Goal: Check status: Check status

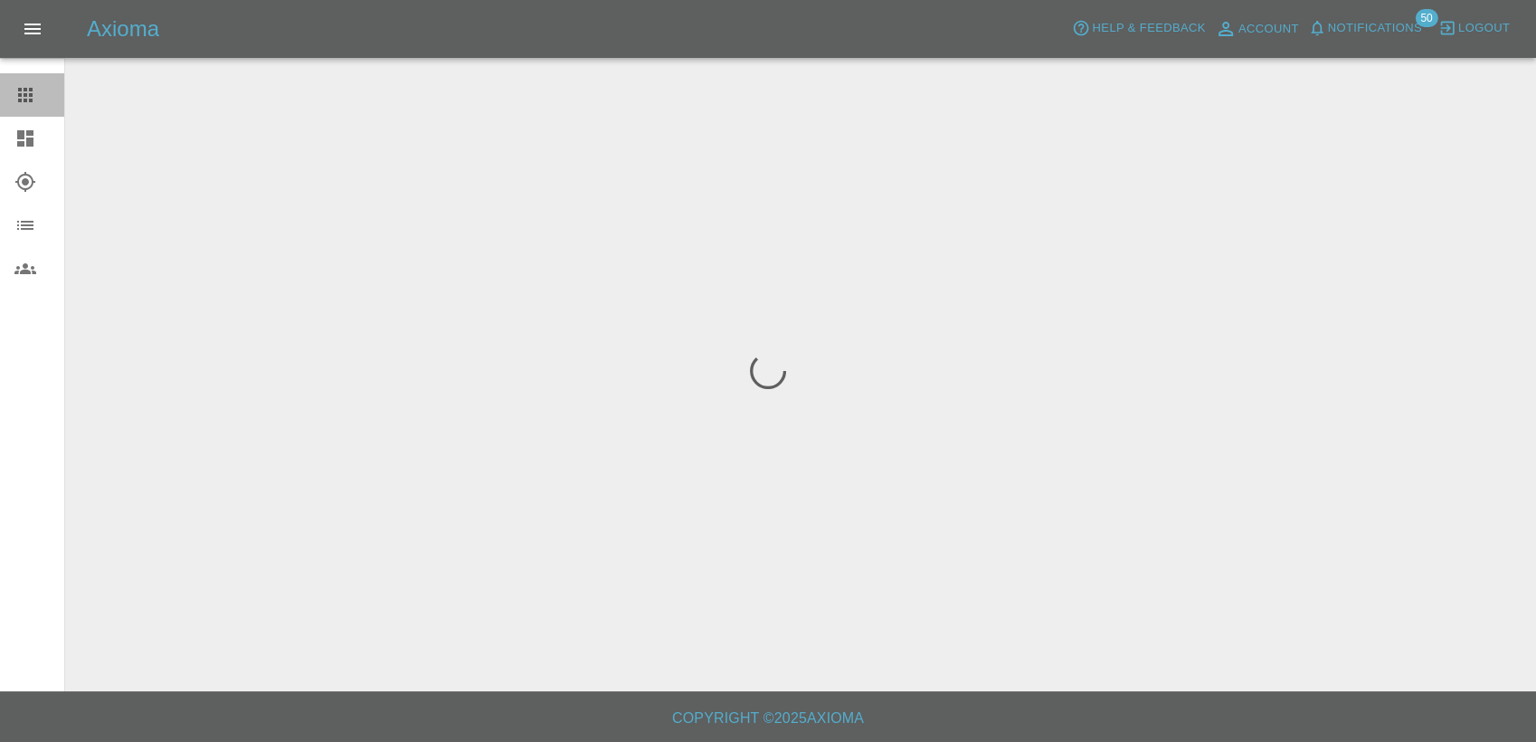
click at [23, 100] on icon at bounding box center [25, 95] width 22 height 22
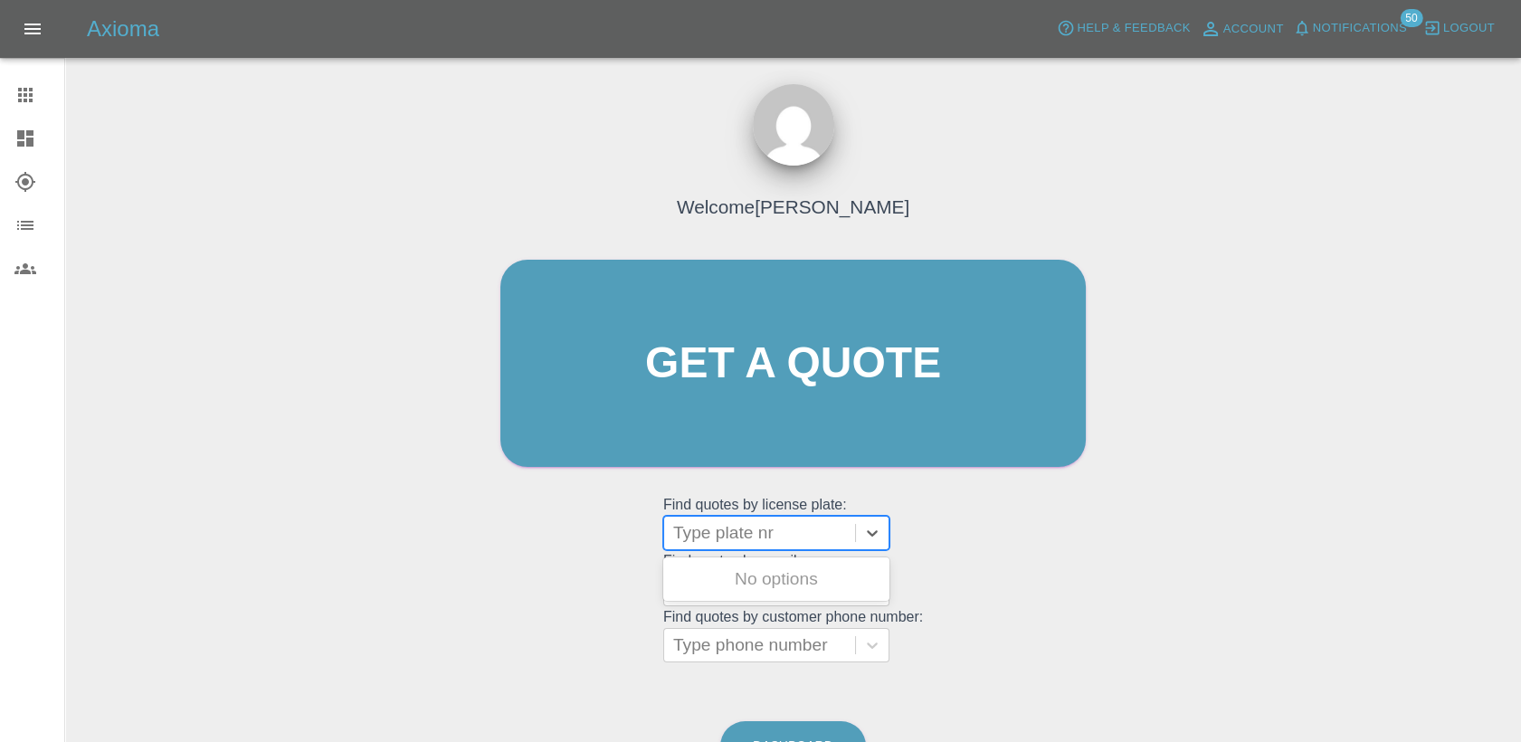
click at [727, 527] on div at bounding box center [759, 532] width 173 height 25
paste input "DL25HYZ"
type input "DL25HYZ"
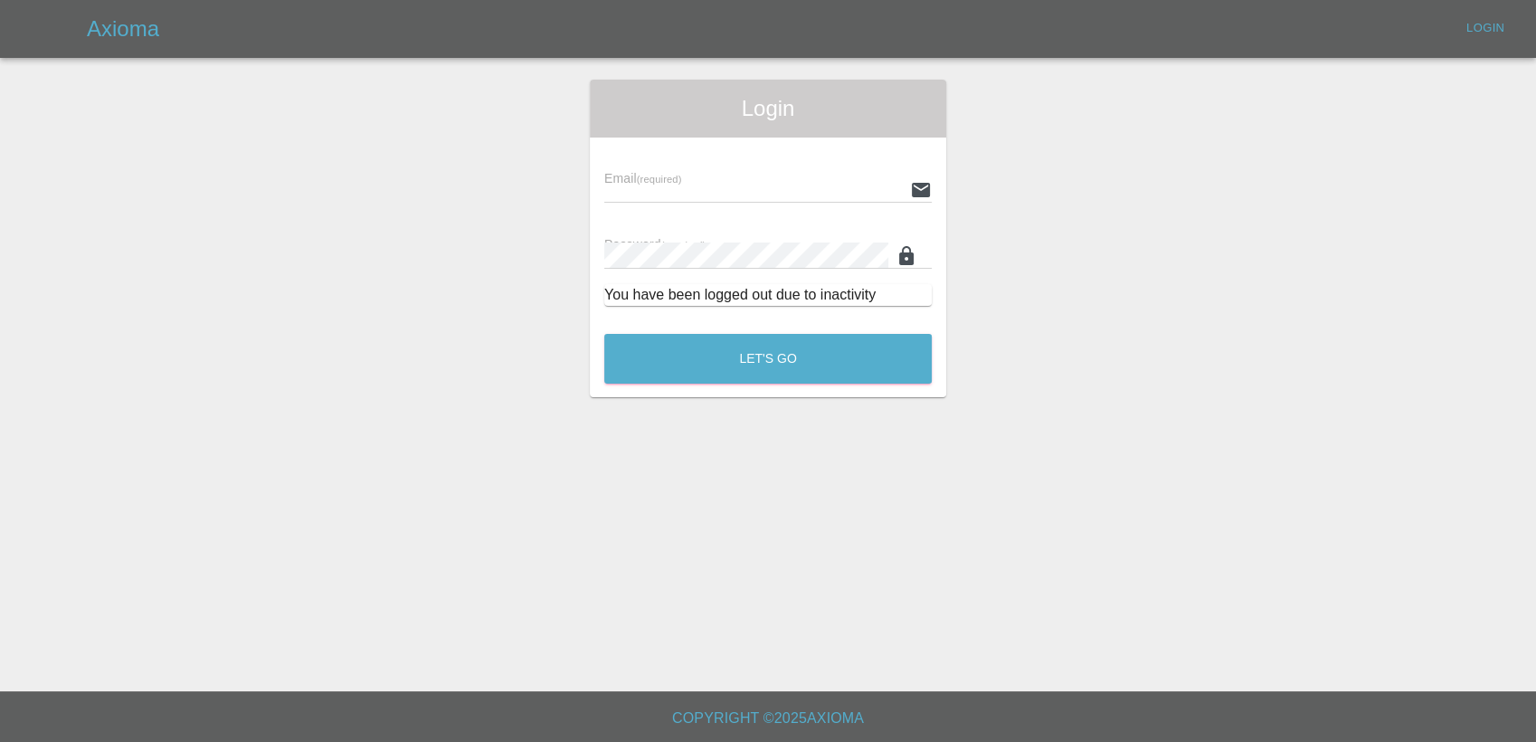
type input "[PERSON_NAME][EMAIL_ADDRESS][PERSON_NAME][DOMAIN_NAME]"
click at [727, 527] on main "Login Email (required) [PERSON_NAME][EMAIL_ADDRESS][PERSON_NAME][DOMAIN_NAME] P…" at bounding box center [768, 345] width 1536 height 691
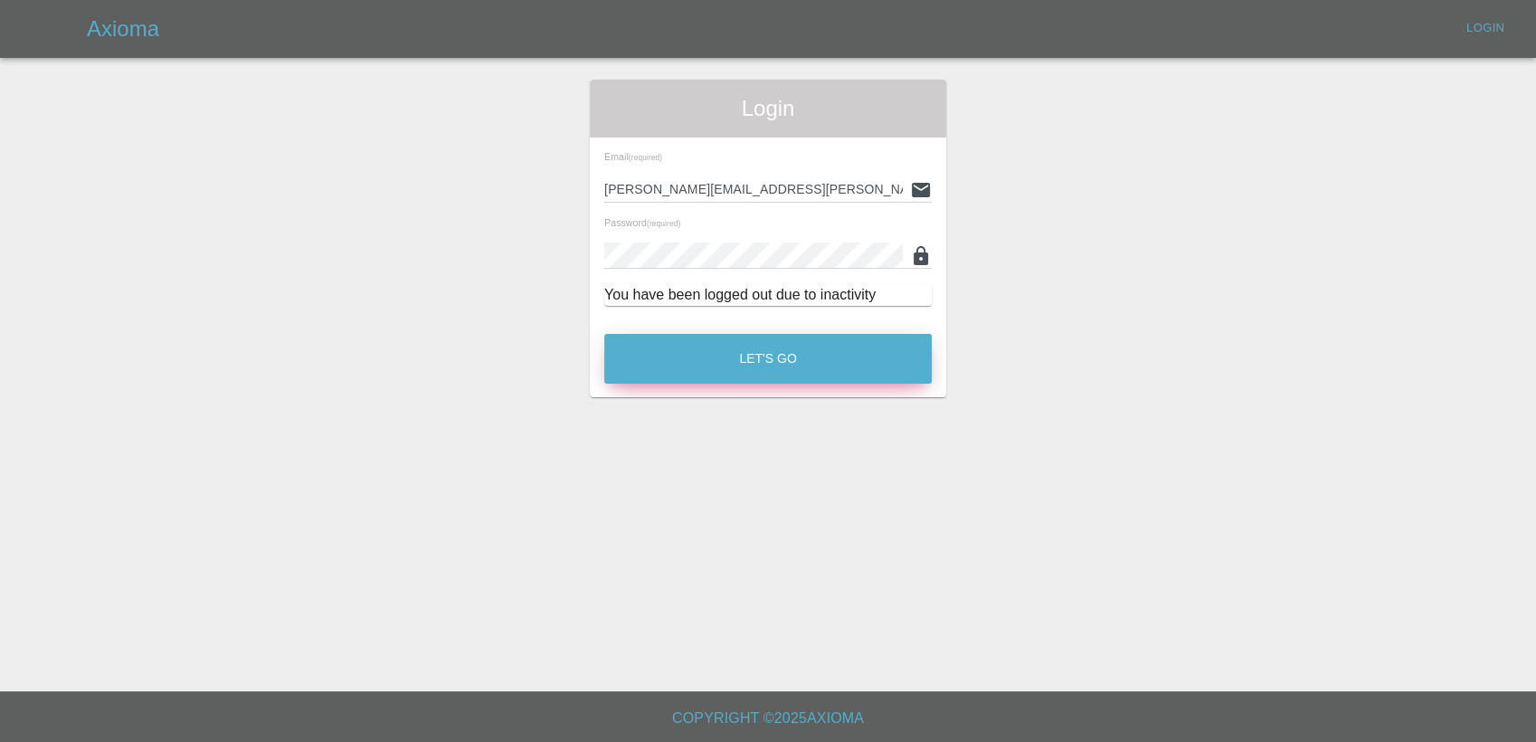
click at [767, 351] on button "Let's Go" at bounding box center [767, 359] width 327 height 50
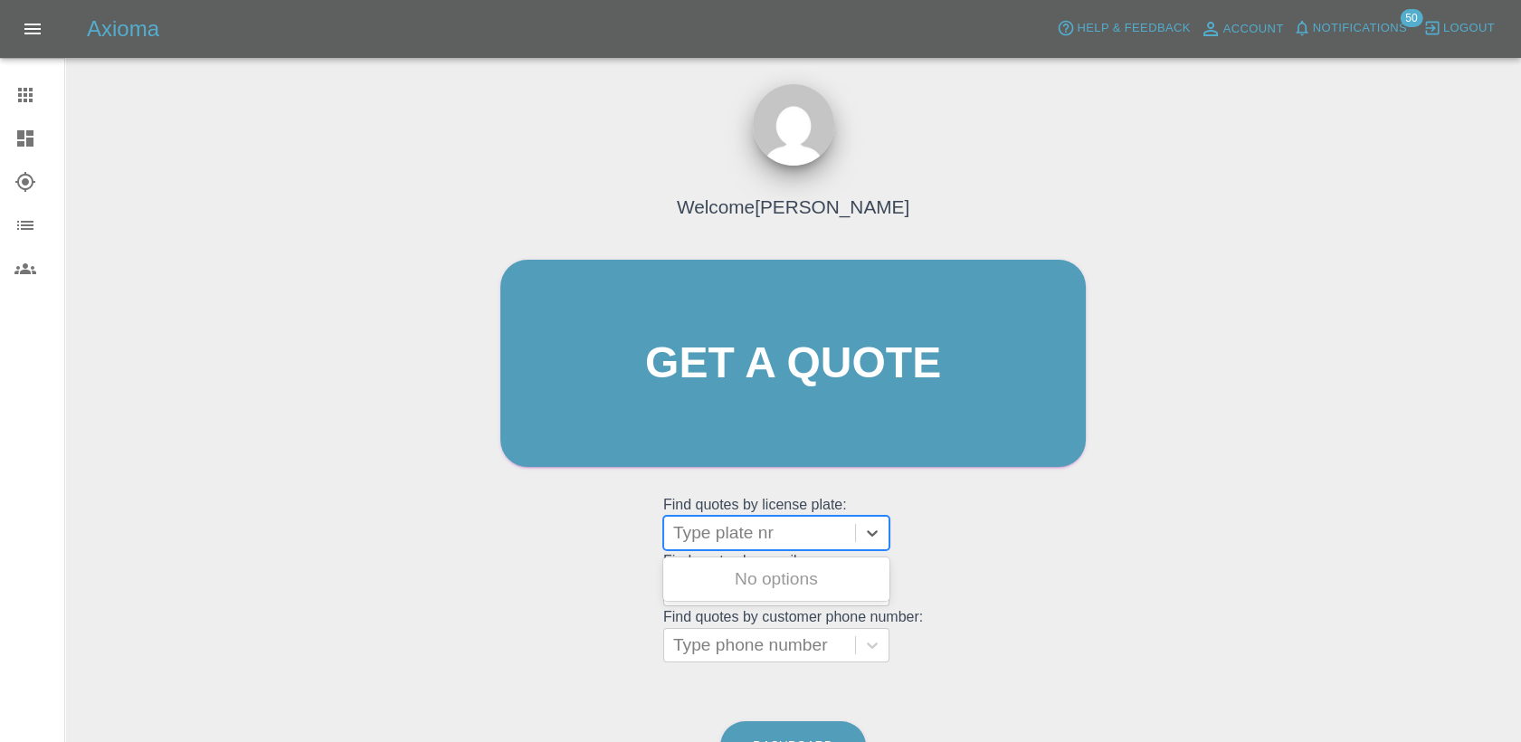
click at [718, 521] on div at bounding box center [759, 532] width 173 height 25
paste input "DL25HYZ"
type input "DL25HYZ"
click at [727, 575] on div "DL25HYZ, Finished" at bounding box center [776, 579] width 226 height 36
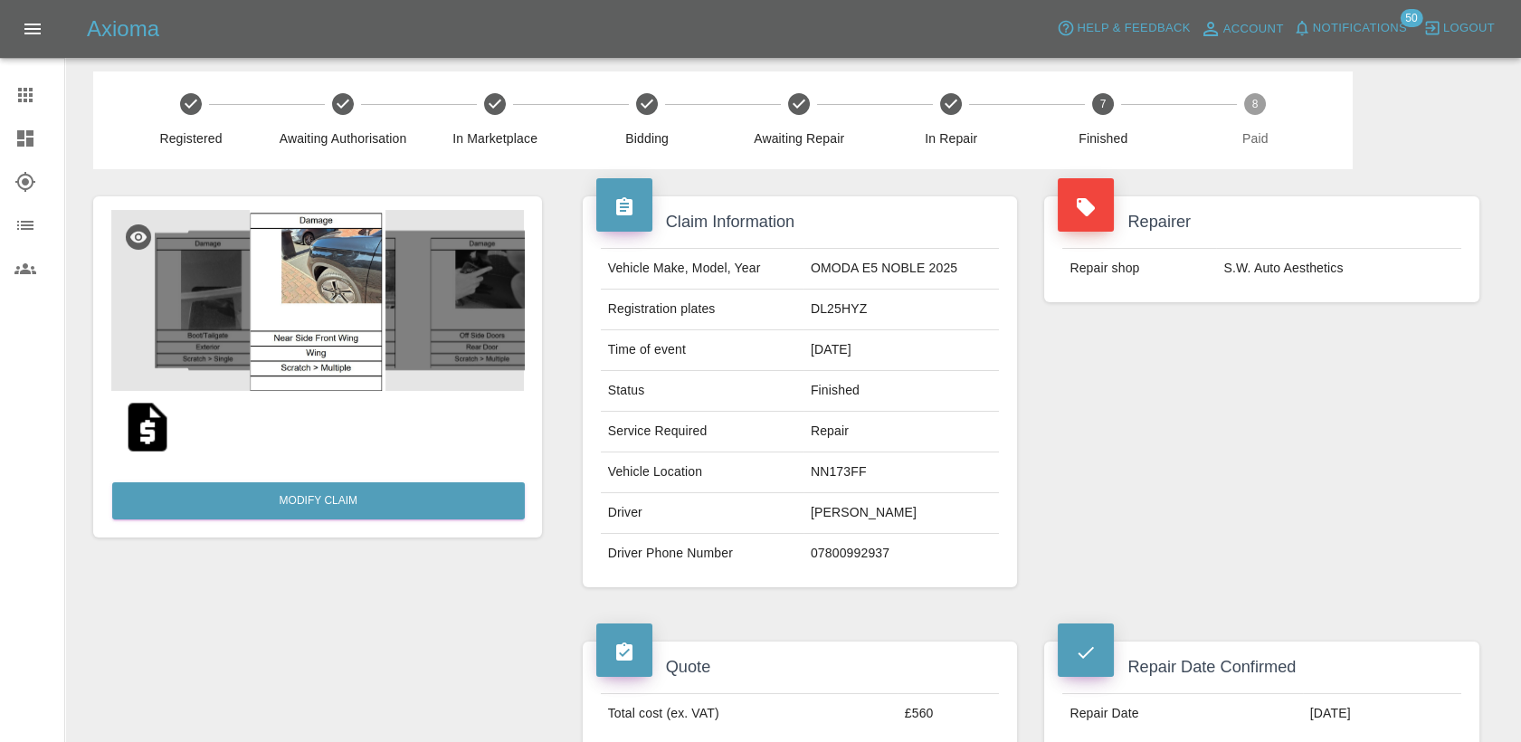
scroll to position [5, 0]
